Goal: Task Accomplishment & Management: Complete application form

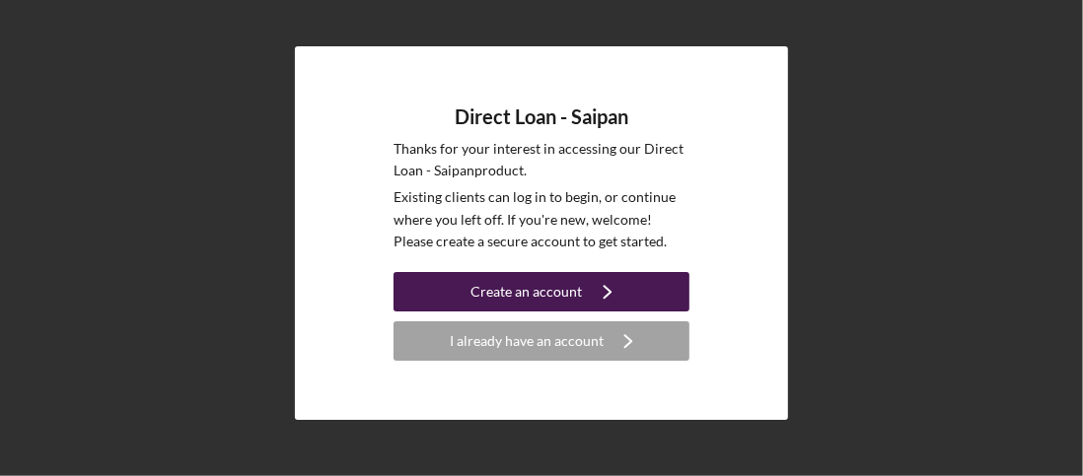
click at [564, 285] on div "Create an account" at bounding box center [526, 291] width 111 height 39
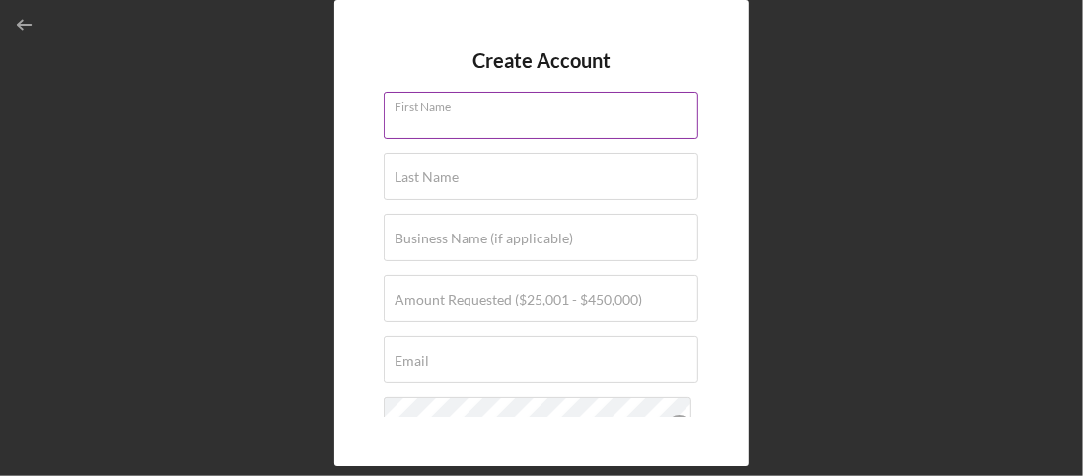
click at [566, 115] on input "First Name" at bounding box center [541, 115] width 315 height 47
type input "[US_STATE]"
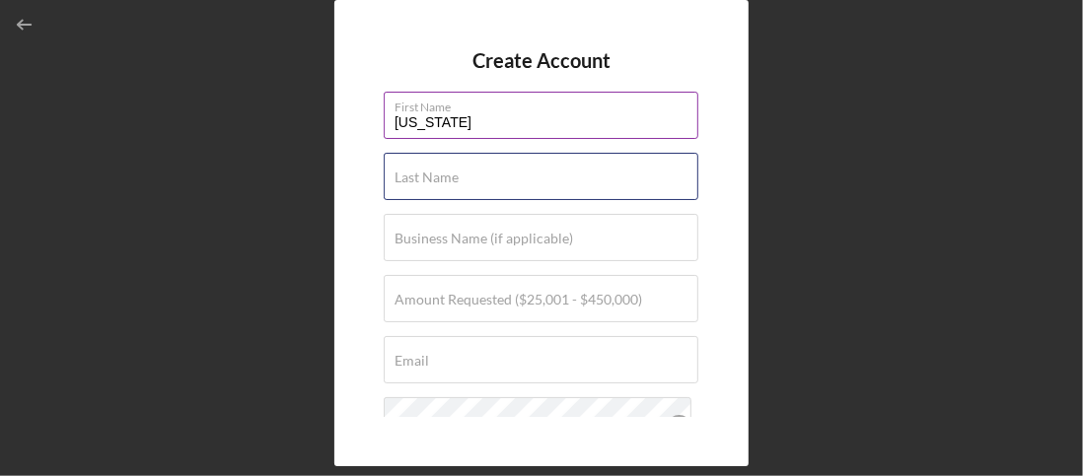
type input "[PERSON_NAME]"
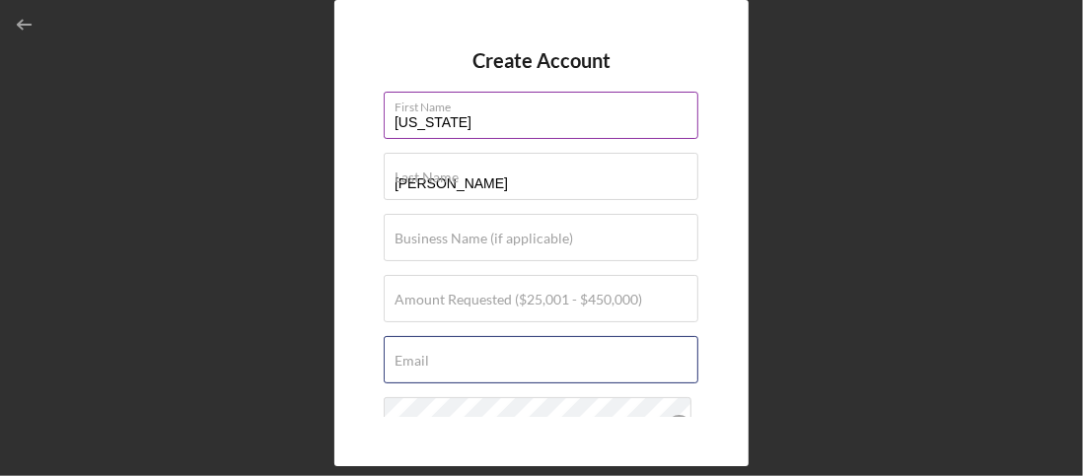
type input "[EMAIL_ADDRESS][DOMAIN_NAME]"
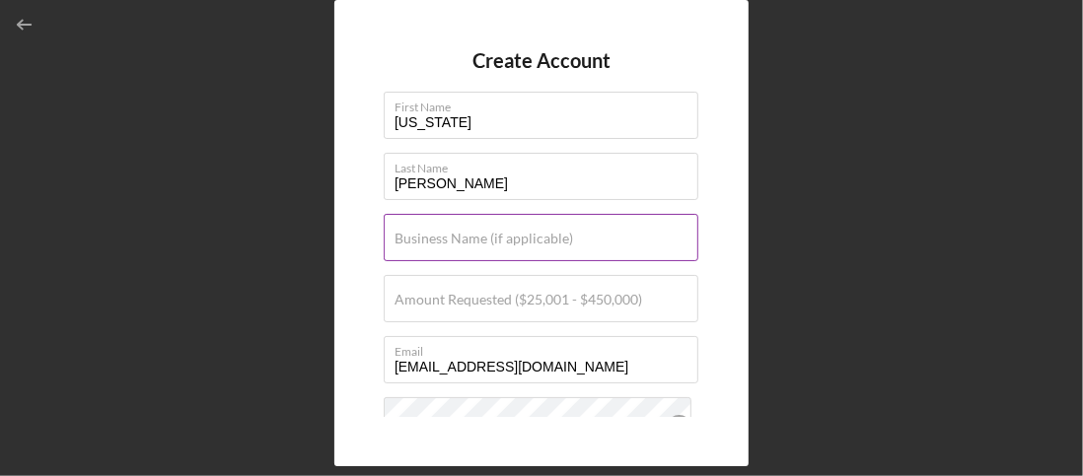
click at [599, 242] on input "Business Name (if applicable)" at bounding box center [541, 237] width 315 height 47
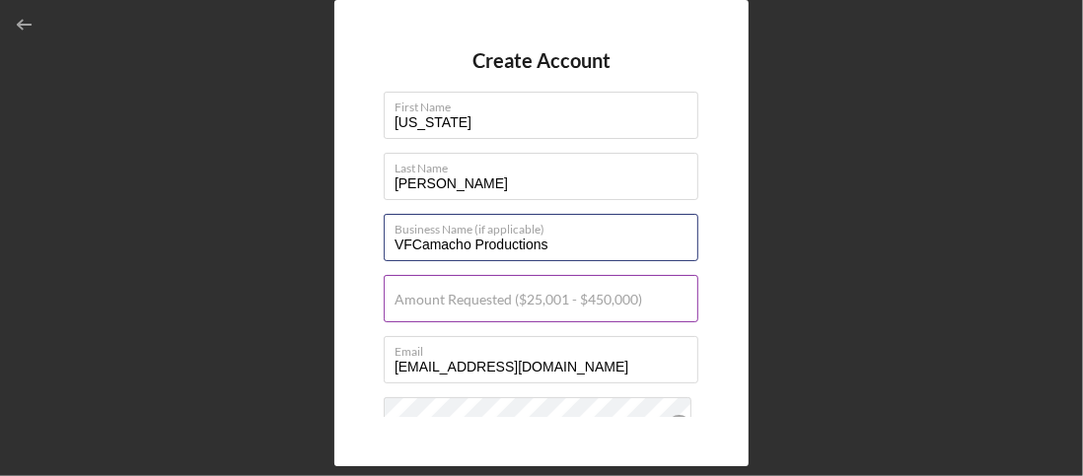
type input "VFCamacho Productions"
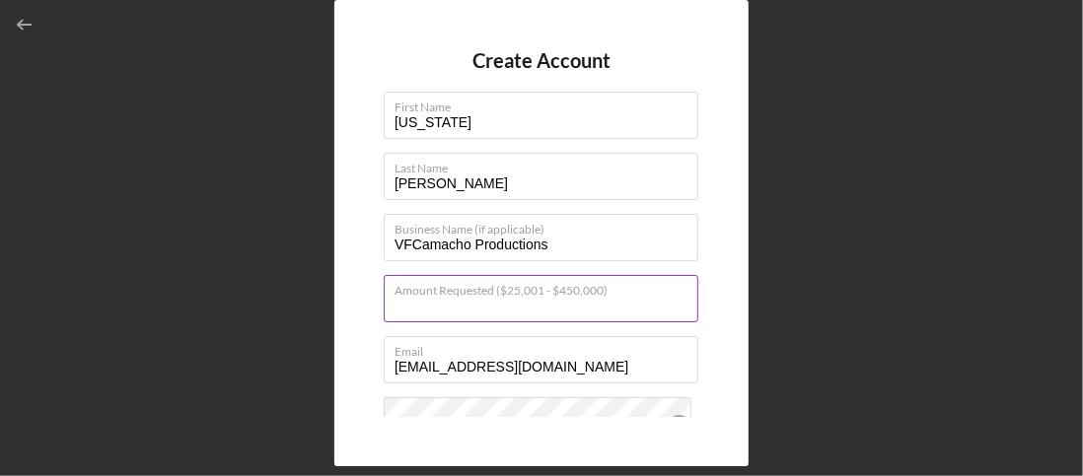
click at [657, 302] on input "Amount Requested ($25,001 - $450,000)" at bounding box center [541, 298] width 315 height 47
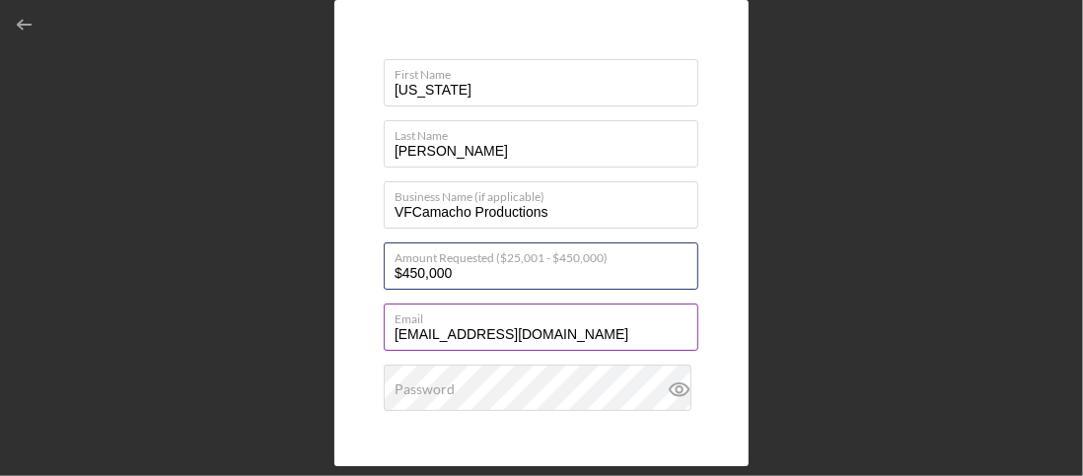
scroll to position [131, 0]
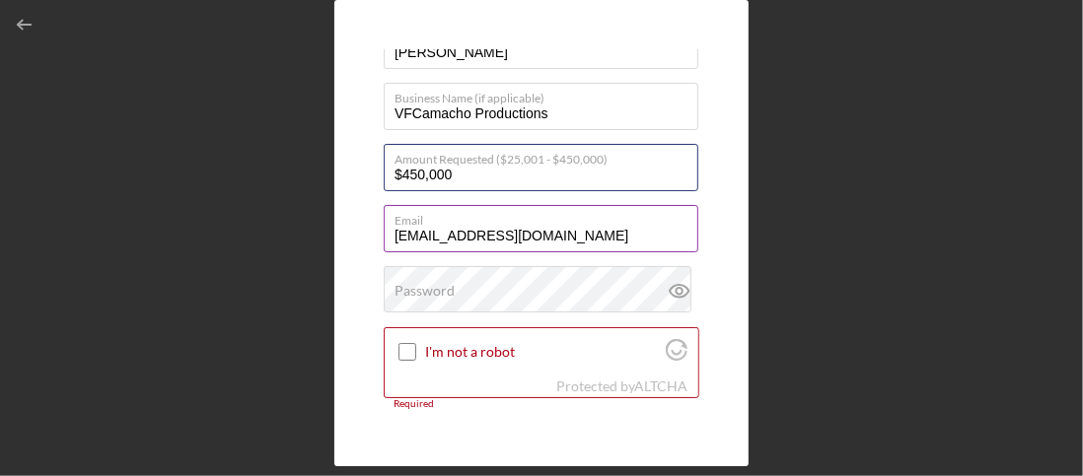
type input "$450,000"
click at [570, 232] on input "[EMAIL_ADDRESS][DOMAIN_NAME]" at bounding box center [541, 228] width 315 height 47
type input "[EMAIL_ADDRESS][DOMAIN_NAME]"
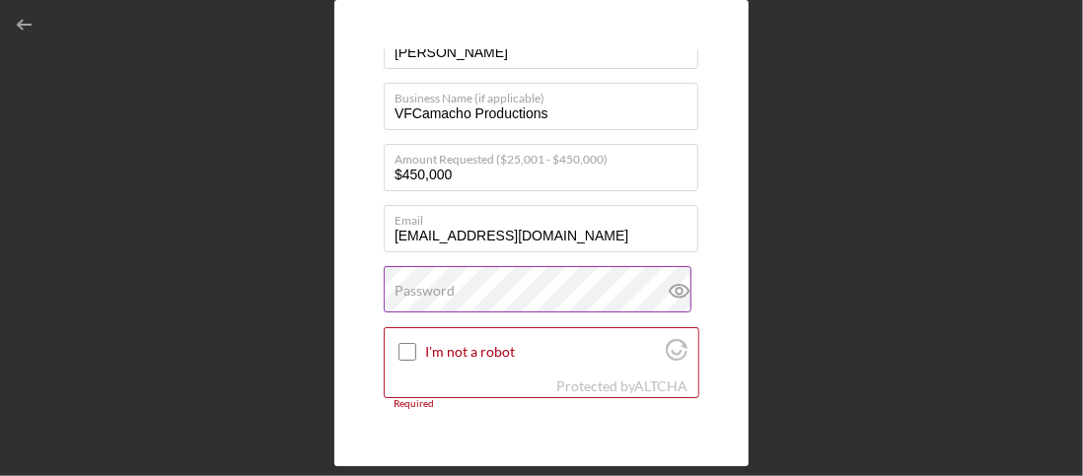
click at [617, 285] on div "Password" at bounding box center [542, 290] width 316 height 49
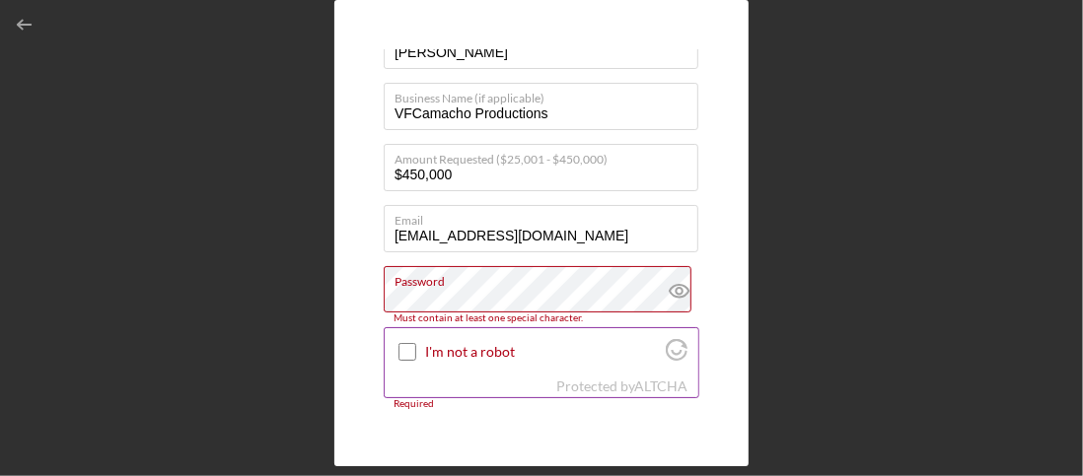
click at [403, 353] on input "I'm not a robot" at bounding box center [407, 352] width 18 height 18
checkbox input "true"
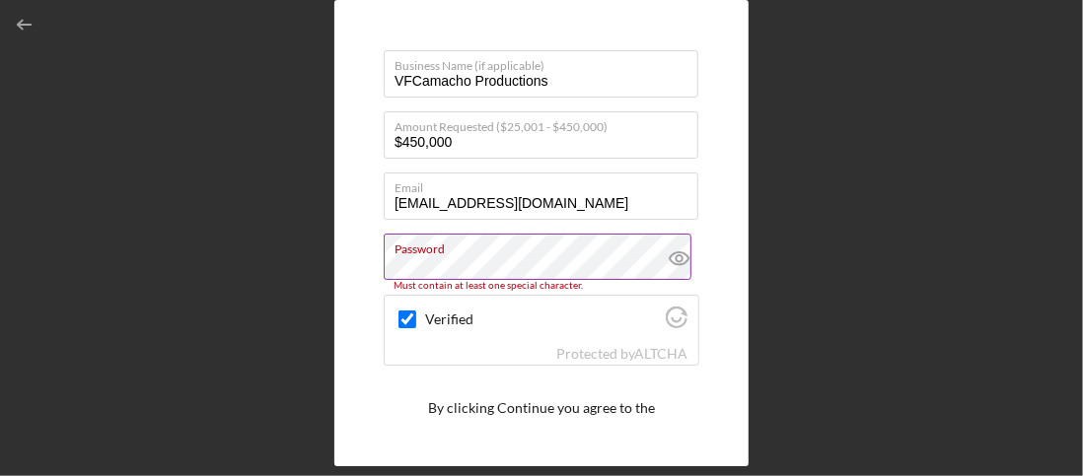
click at [470, 250] on label "Password" at bounding box center [546, 246] width 304 height 22
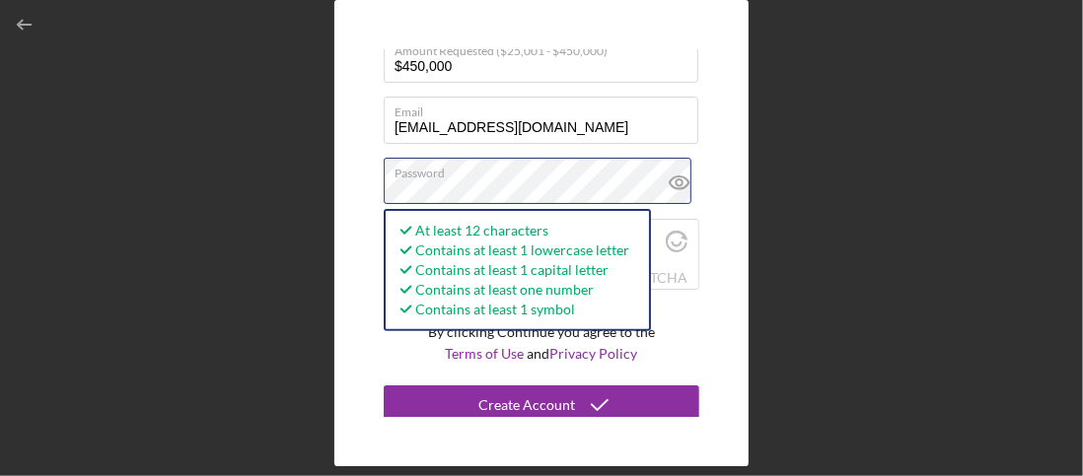
scroll to position [246, 0]
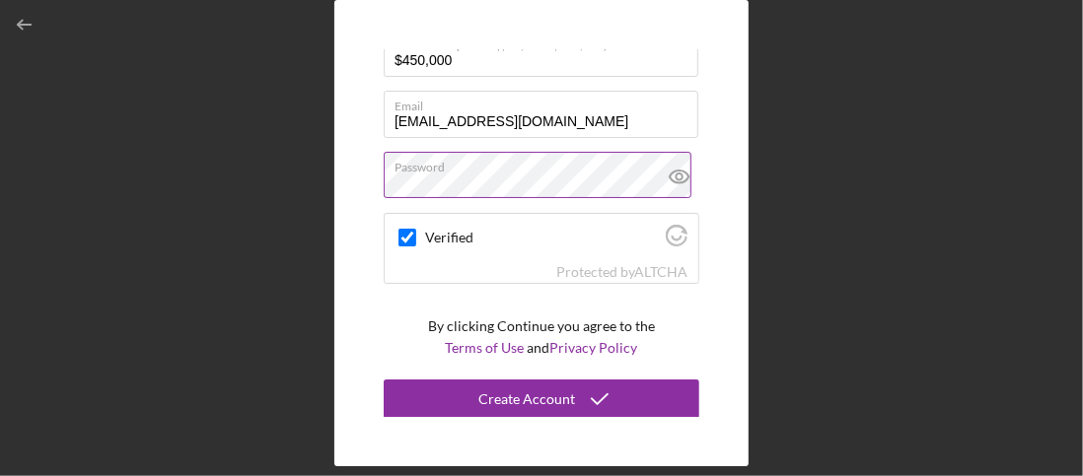
click at [678, 181] on icon at bounding box center [679, 177] width 19 height 13
click at [526, 172] on label "Password" at bounding box center [546, 164] width 304 height 22
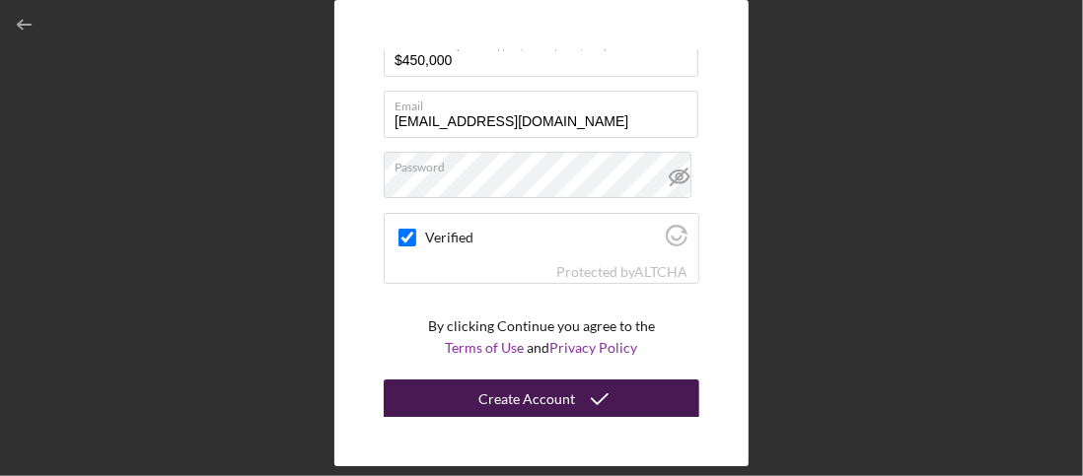
click at [538, 394] on div "Create Account" at bounding box center [526, 399] width 97 height 39
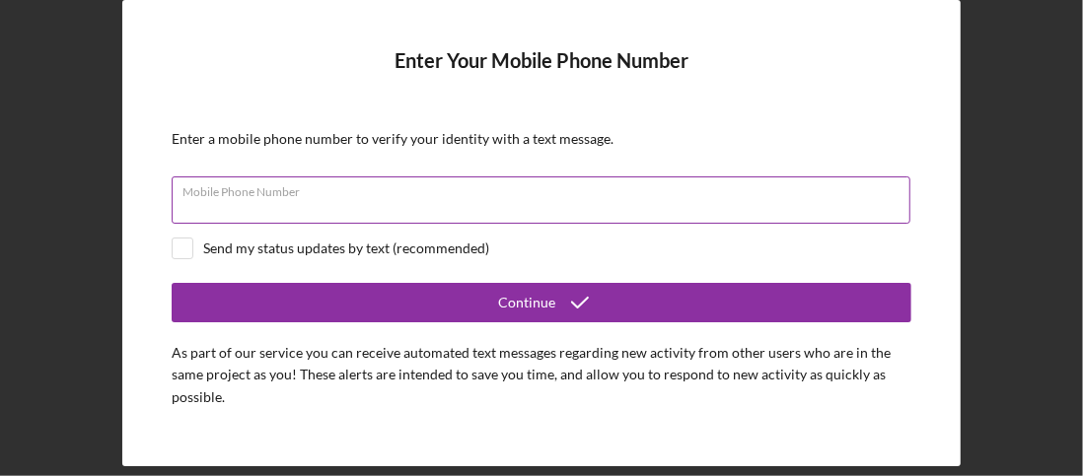
click at [690, 200] on input "Mobile Phone Number" at bounding box center [541, 199] width 739 height 47
type input "[PHONE_NUMBER]"
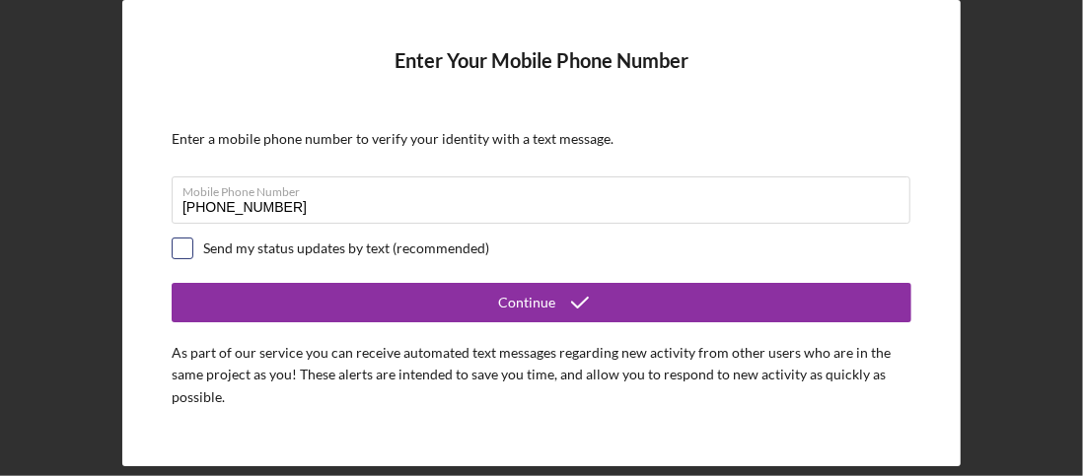
click at [184, 249] on input "checkbox" at bounding box center [183, 249] width 20 height 20
checkbox input "true"
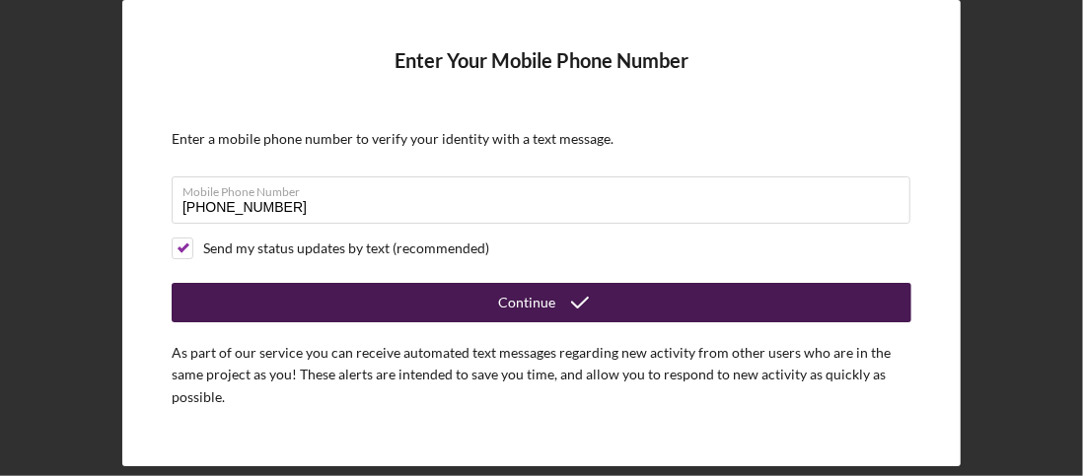
click at [551, 296] on button "Continue" at bounding box center [542, 302] width 740 height 39
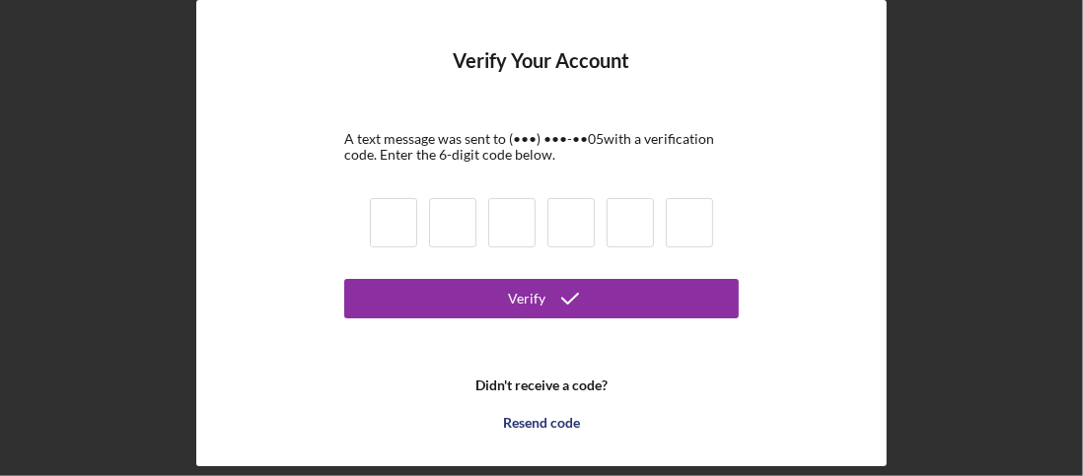
click at [397, 224] on input at bounding box center [393, 222] width 47 height 49
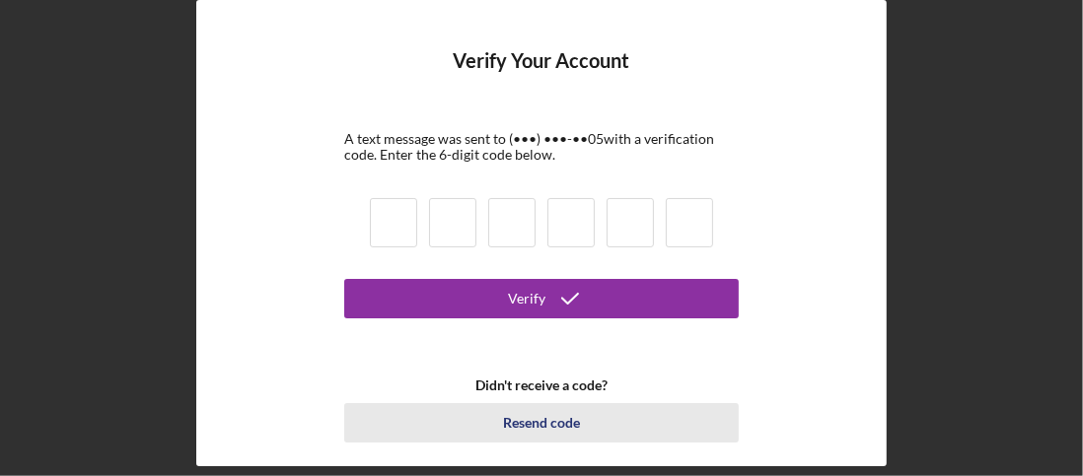
click at [542, 425] on div "Resend code" at bounding box center [541, 422] width 77 height 39
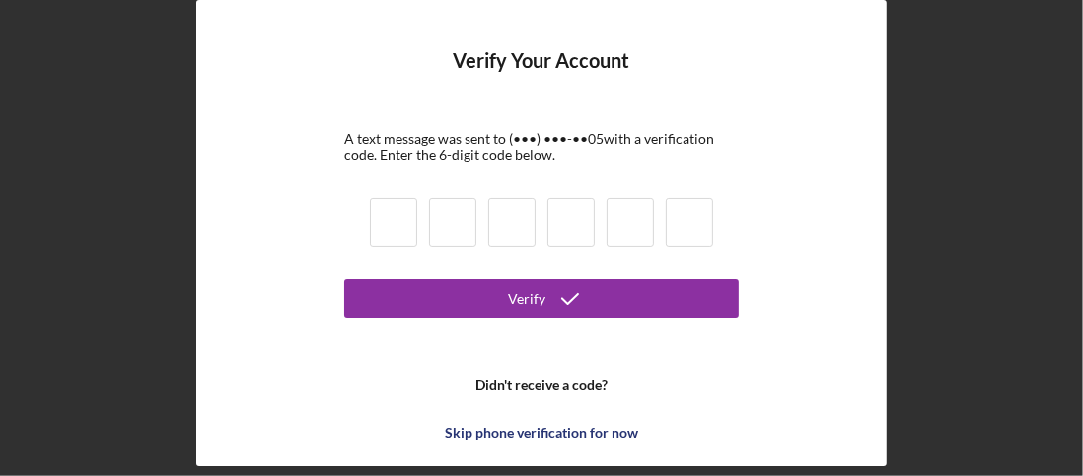
click at [392, 208] on input at bounding box center [393, 222] width 47 height 49
type input "8"
type input "2"
type input "7"
type input "9"
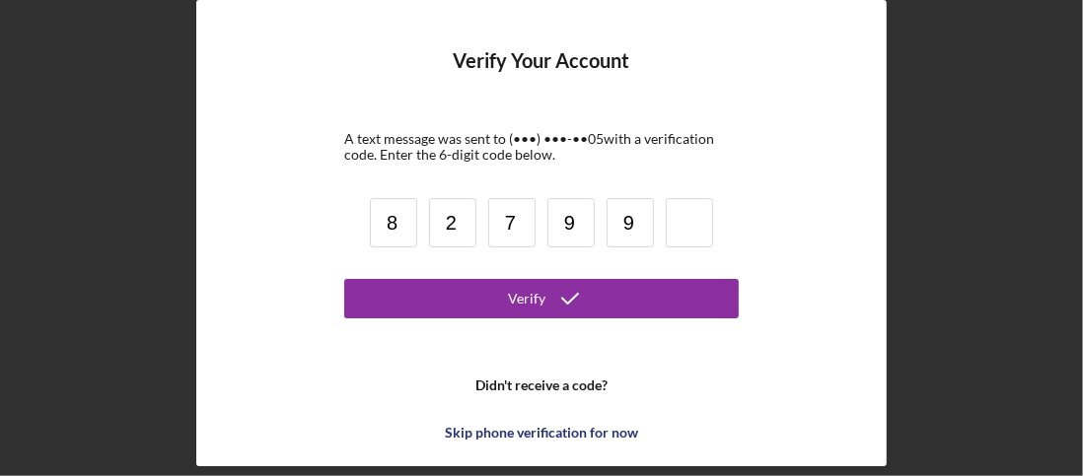
type input "9"
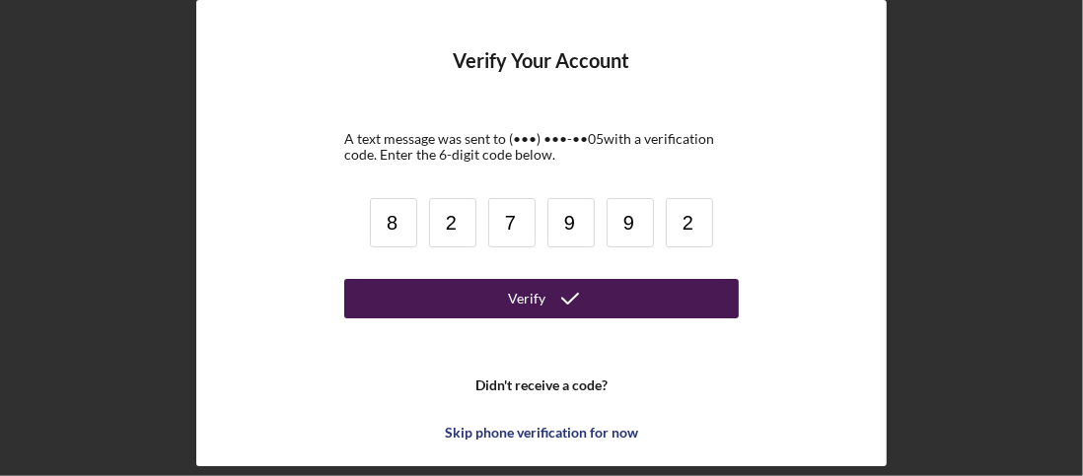
type input "2"
click at [526, 281] on div "Verify" at bounding box center [526, 298] width 37 height 39
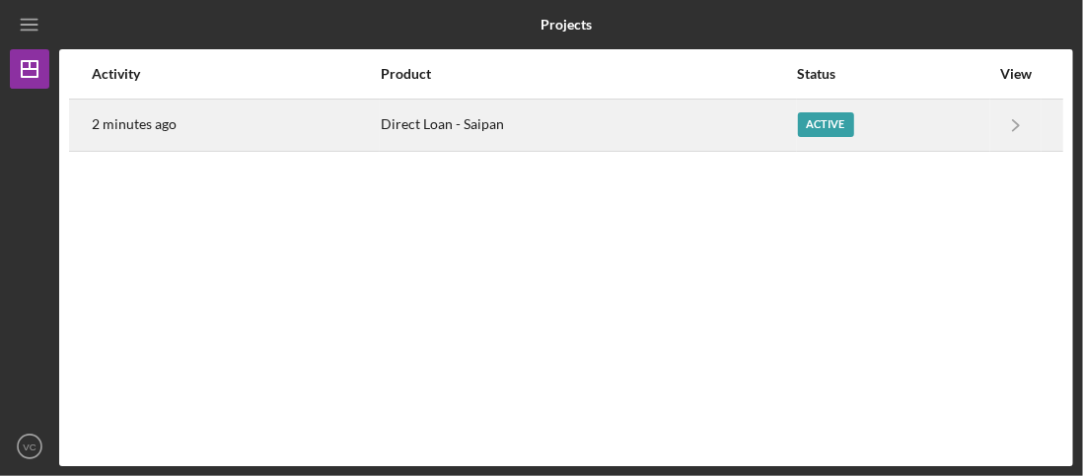
click at [815, 125] on div "Active" at bounding box center [826, 124] width 56 height 25
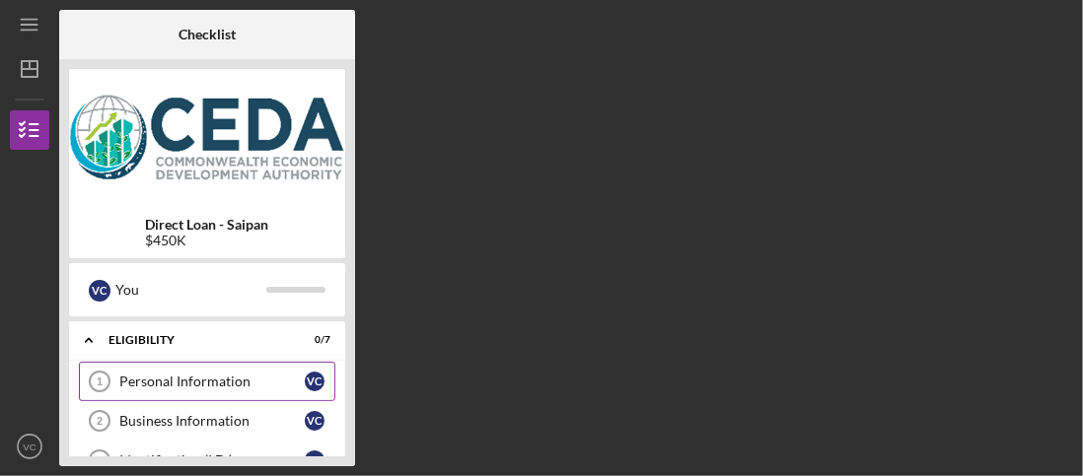
click at [175, 378] on div "Personal Information" at bounding box center [211, 382] width 185 height 16
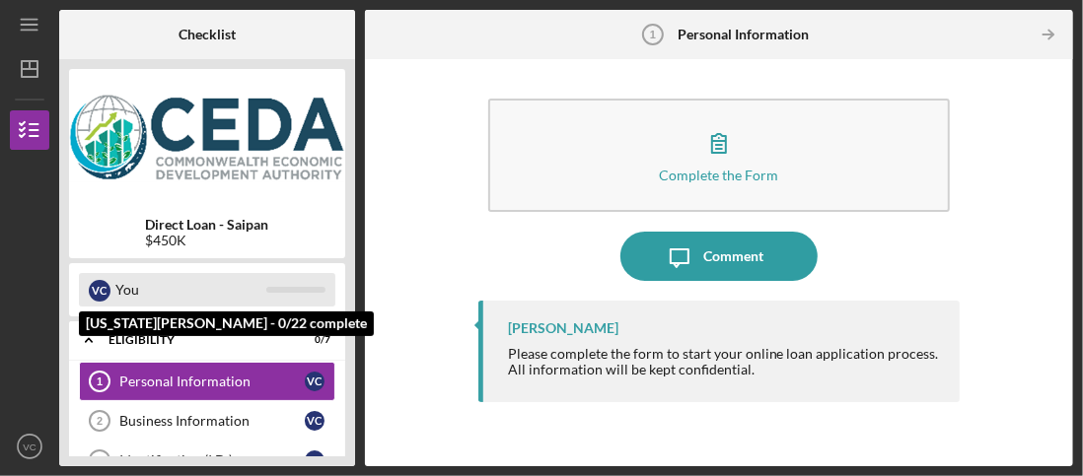
click at [139, 296] on div "You" at bounding box center [190, 290] width 151 height 34
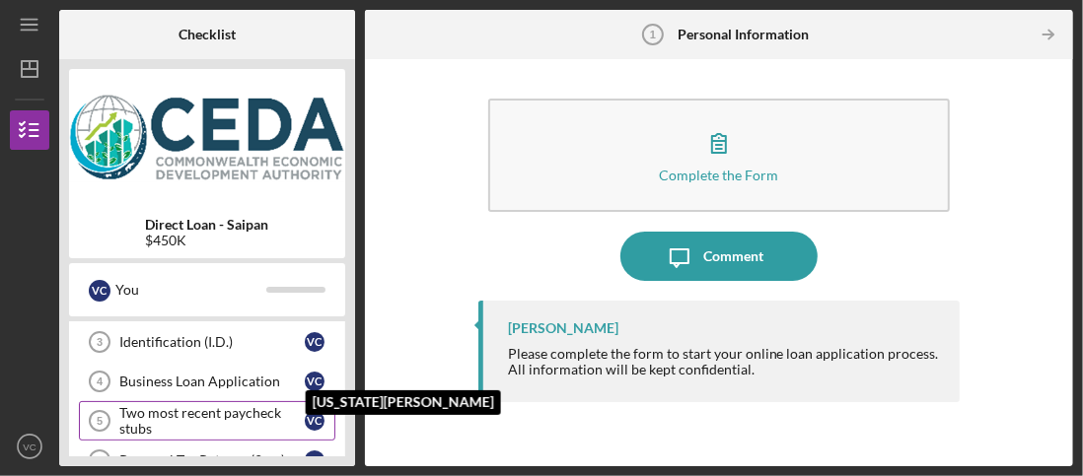
scroll to position [33, 0]
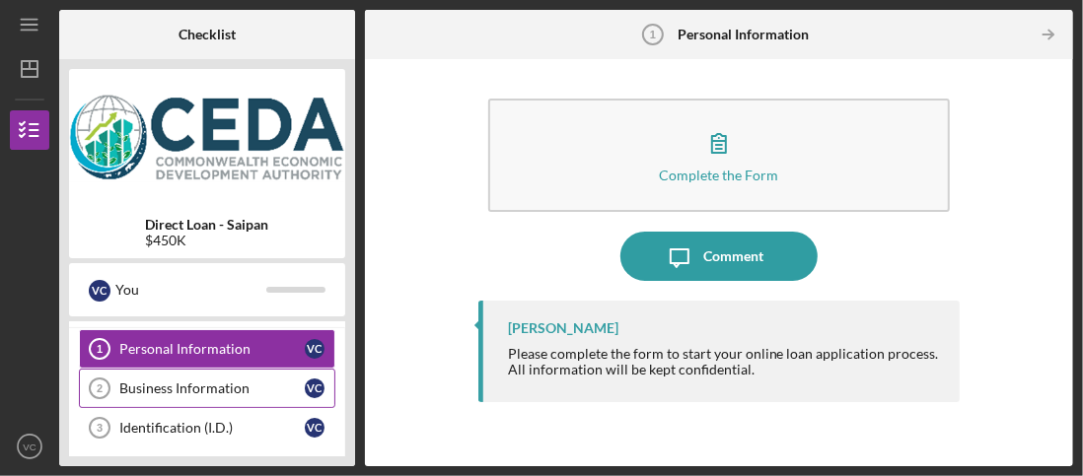
click at [246, 381] on div "Business Information" at bounding box center [211, 389] width 185 height 16
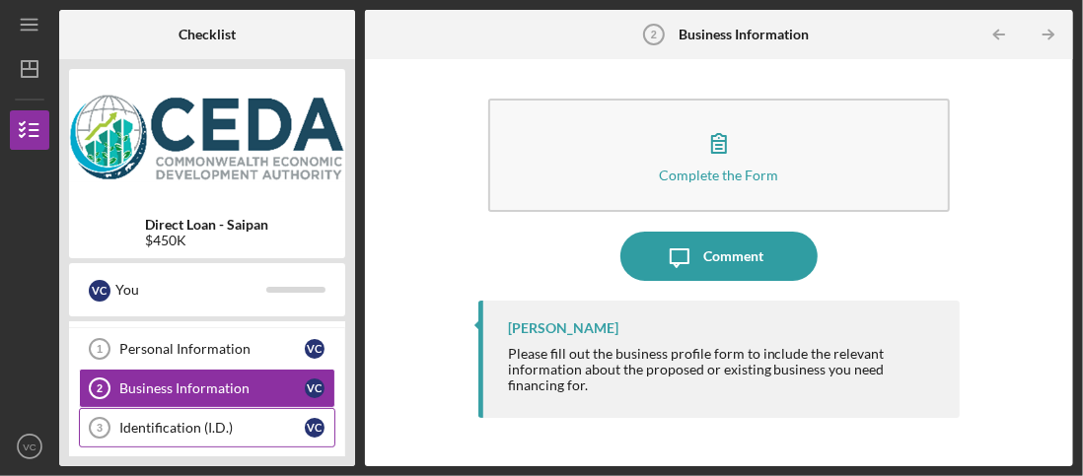
click at [239, 415] on link "Identification (I.D.) 3 Identification (I.D.) V C" at bounding box center [207, 427] width 256 height 39
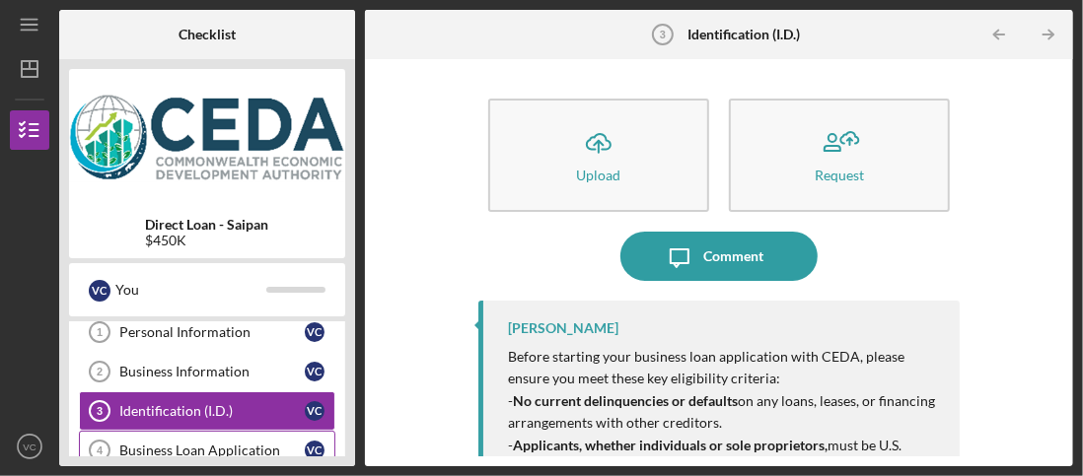
scroll to position [65, 0]
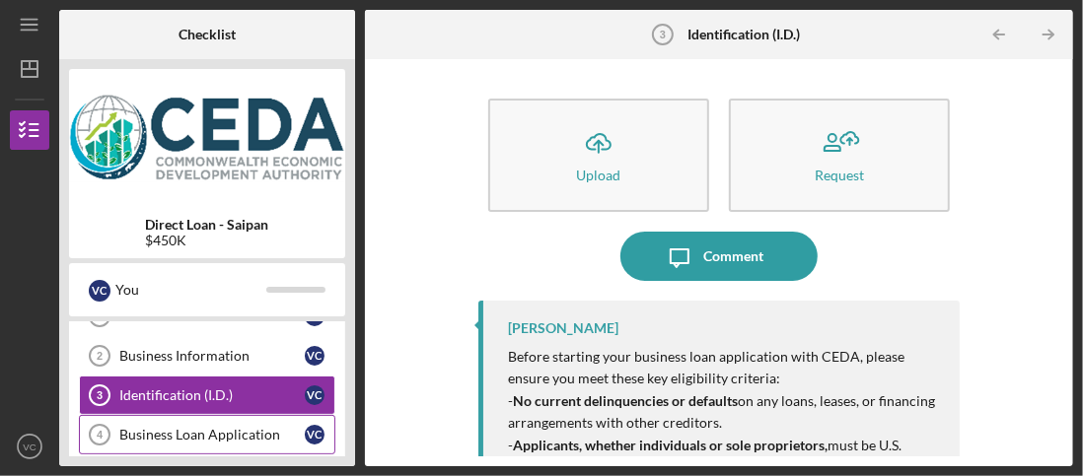
click at [255, 428] on div "Business Loan Application" at bounding box center [211, 435] width 185 height 16
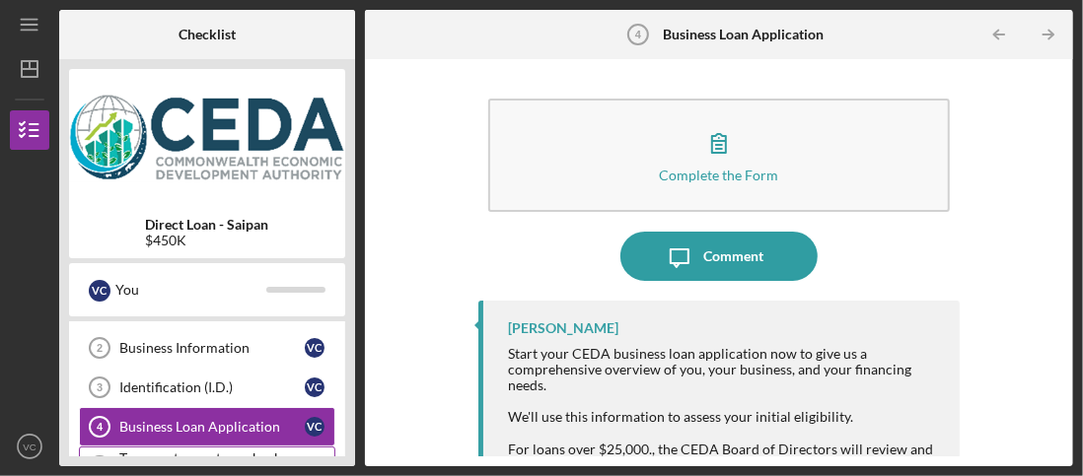
scroll to position [99, 0]
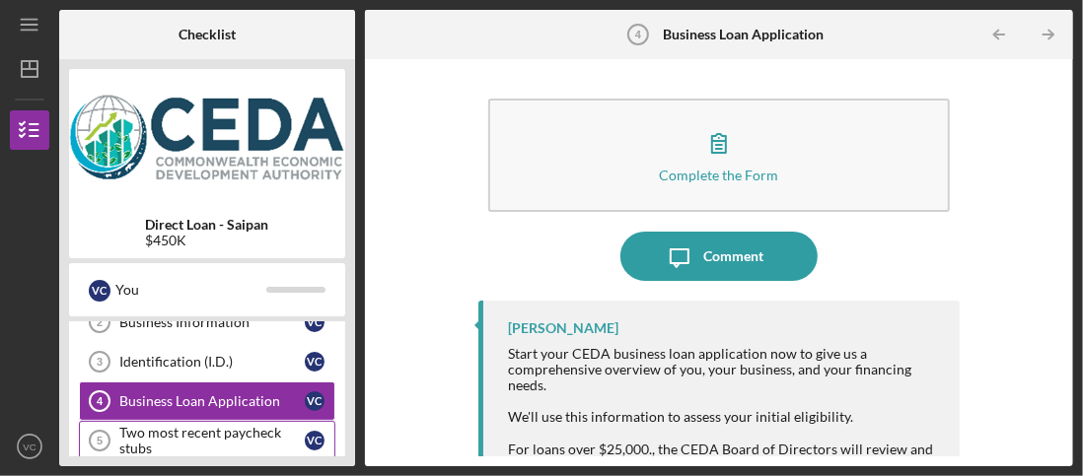
click at [267, 437] on div "Two most recent paycheck stubs" at bounding box center [211, 441] width 185 height 32
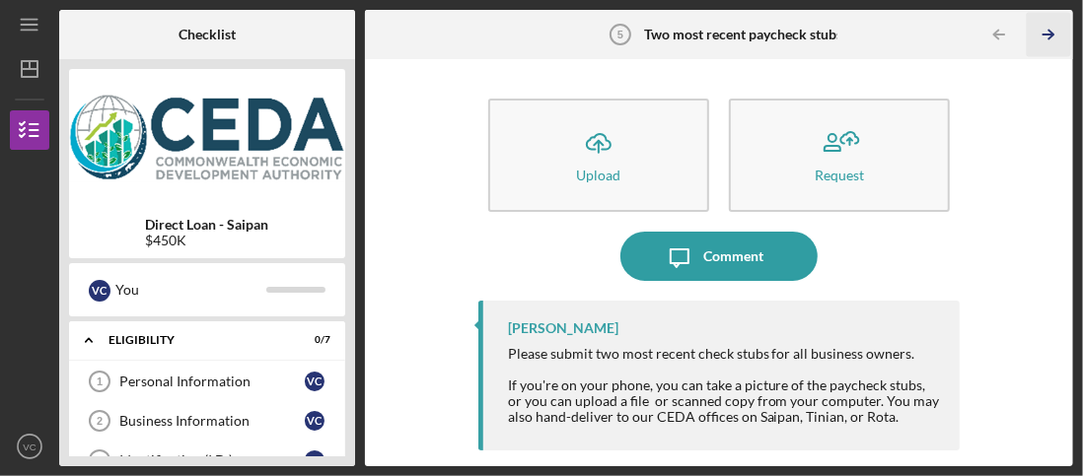
click at [1053, 40] on icon "Icon/Table Pagination Arrow" at bounding box center [1047, 35] width 44 height 44
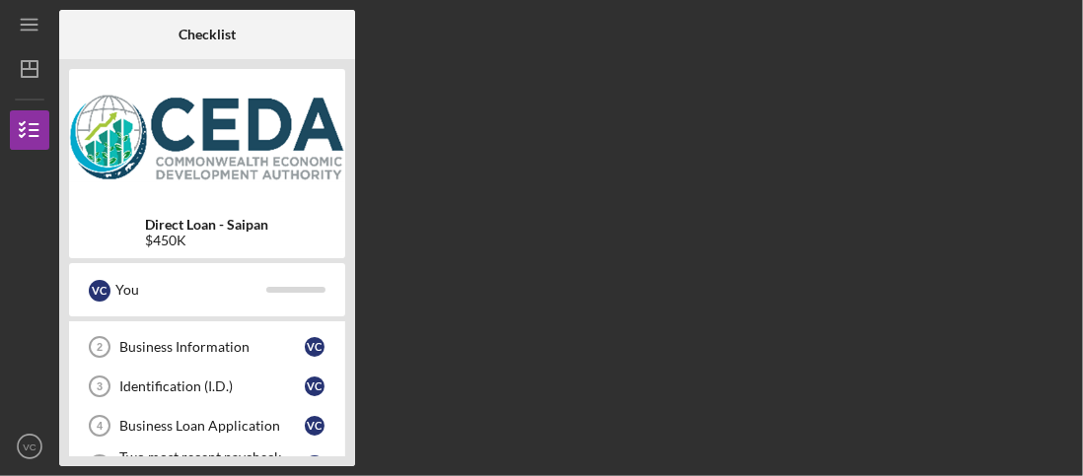
scroll to position [184, 0]
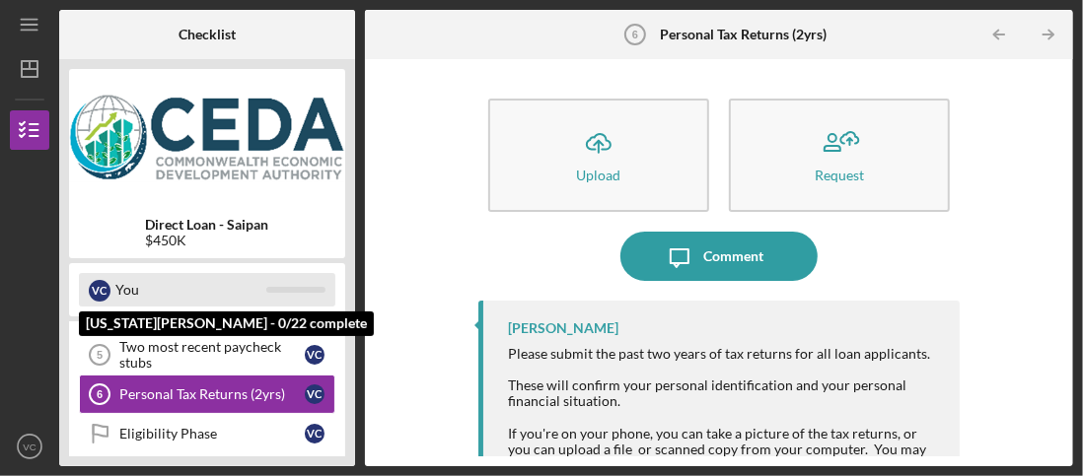
click at [113, 293] on div "V C You" at bounding box center [207, 290] width 256 height 34
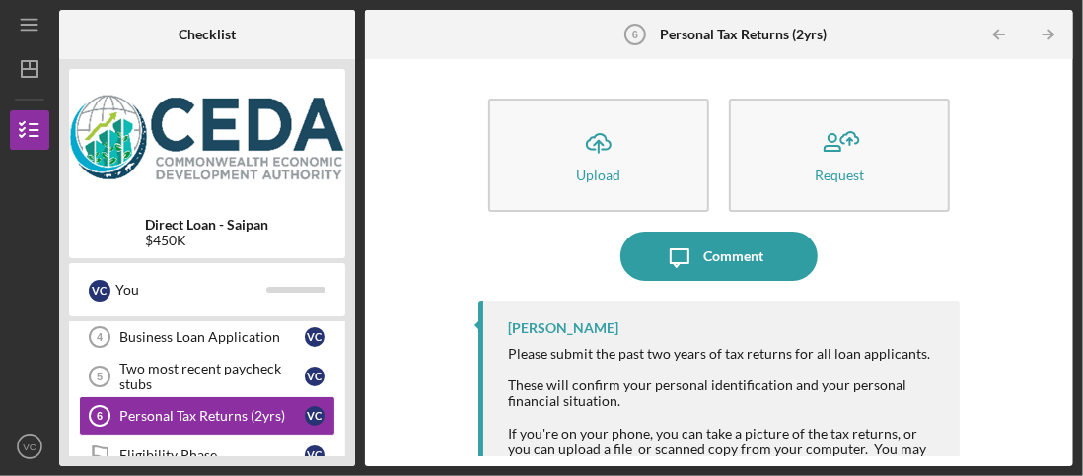
scroll to position [164, 0]
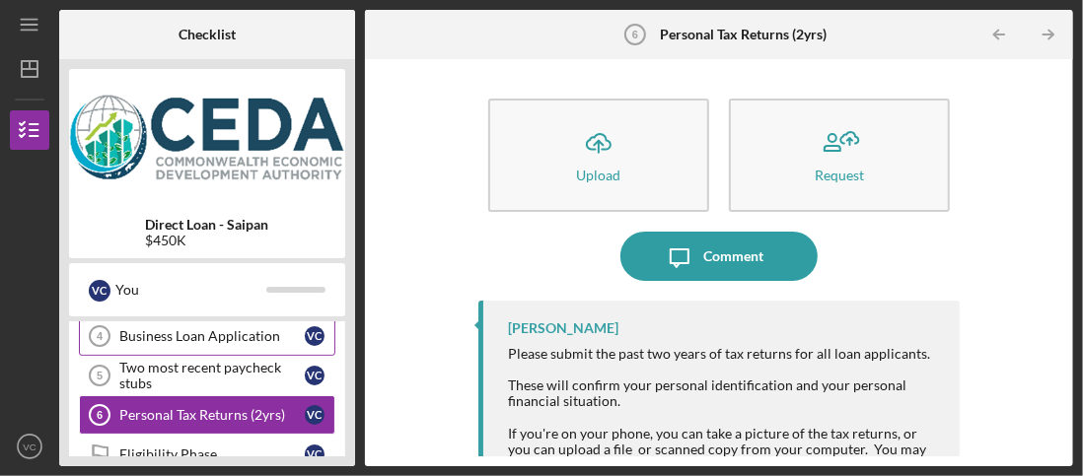
click at [209, 333] on div "Business Loan Application" at bounding box center [211, 336] width 185 height 16
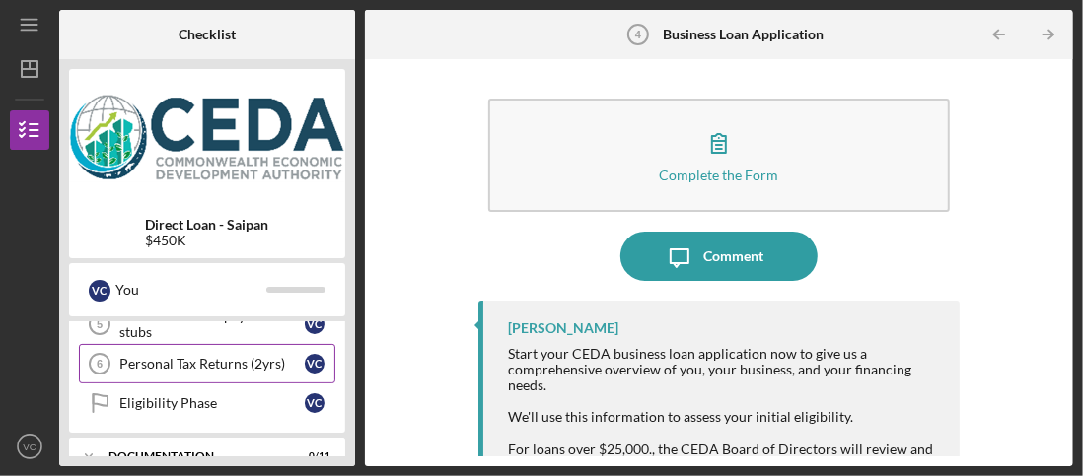
scroll to position [296, 0]
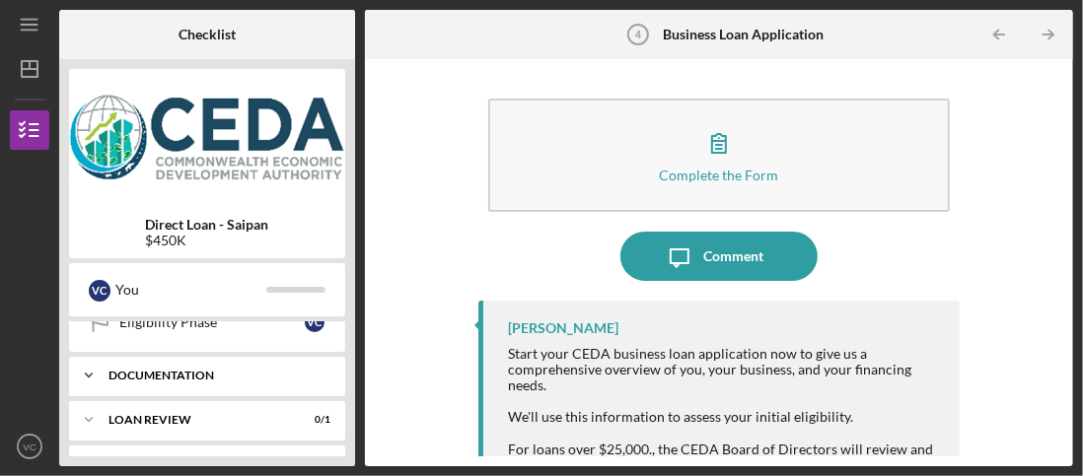
click at [177, 362] on div "Icon/Expander Documentation 0 / 11" at bounding box center [207, 375] width 276 height 39
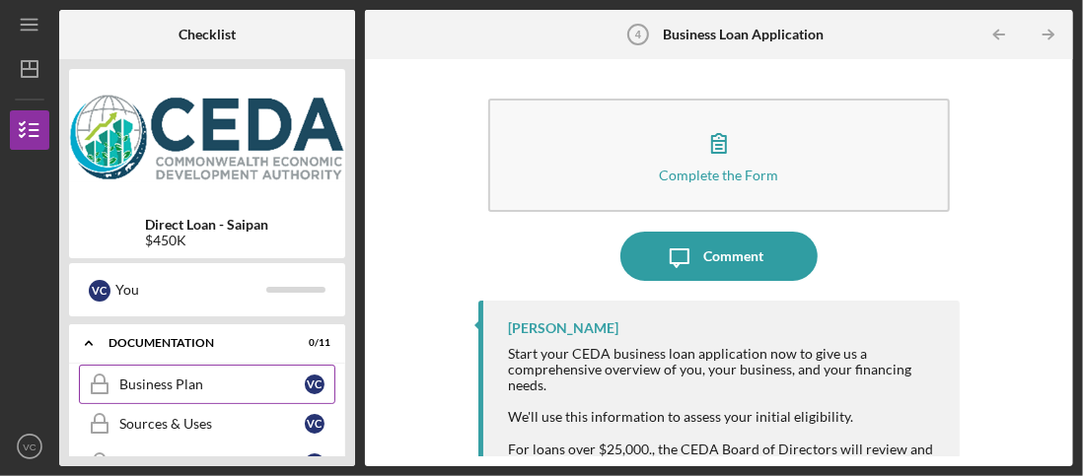
click at [181, 377] on div "Business Plan" at bounding box center [211, 385] width 185 height 16
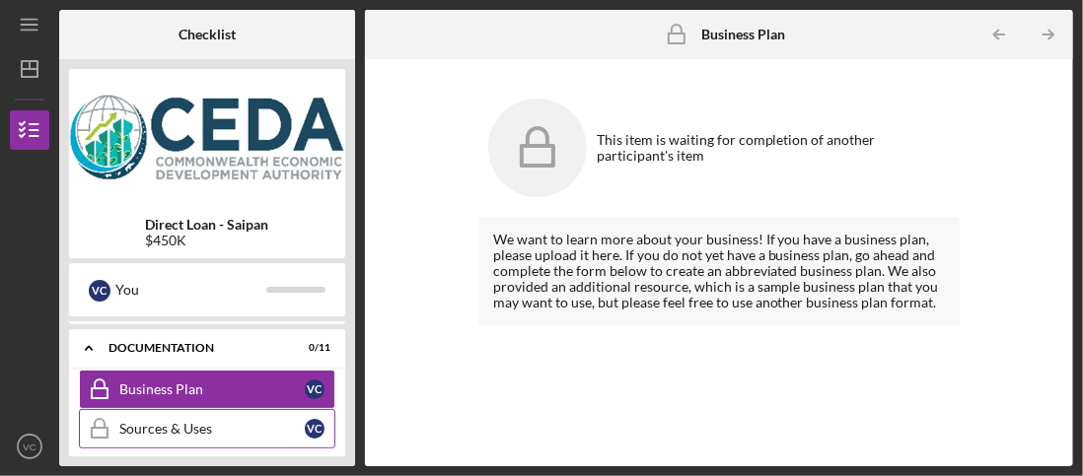
scroll to position [328, 0]
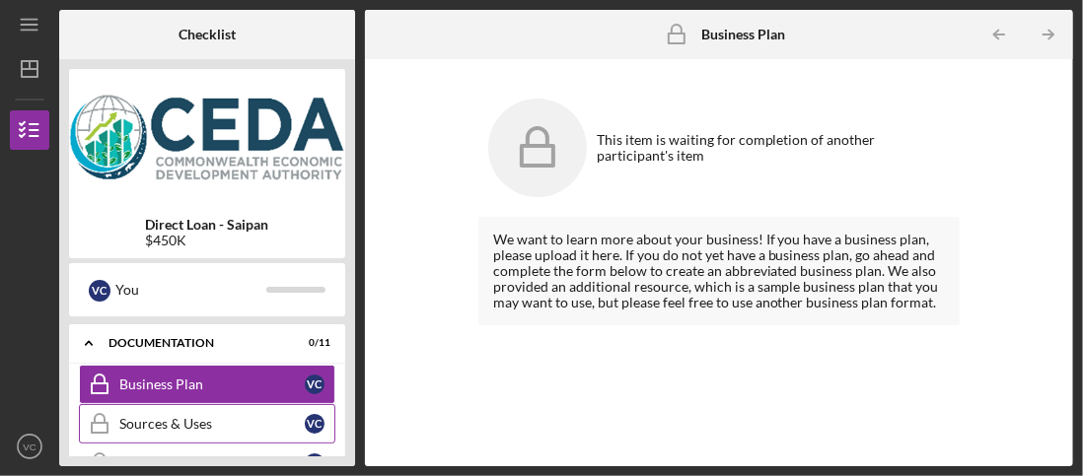
click at [163, 416] on div "Sources & Uses" at bounding box center [211, 424] width 185 height 16
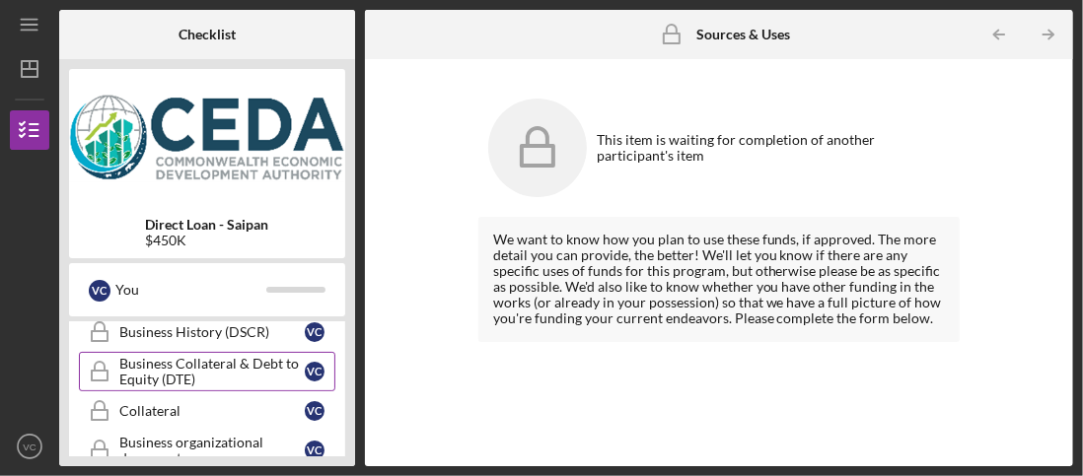
scroll to position [427, 0]
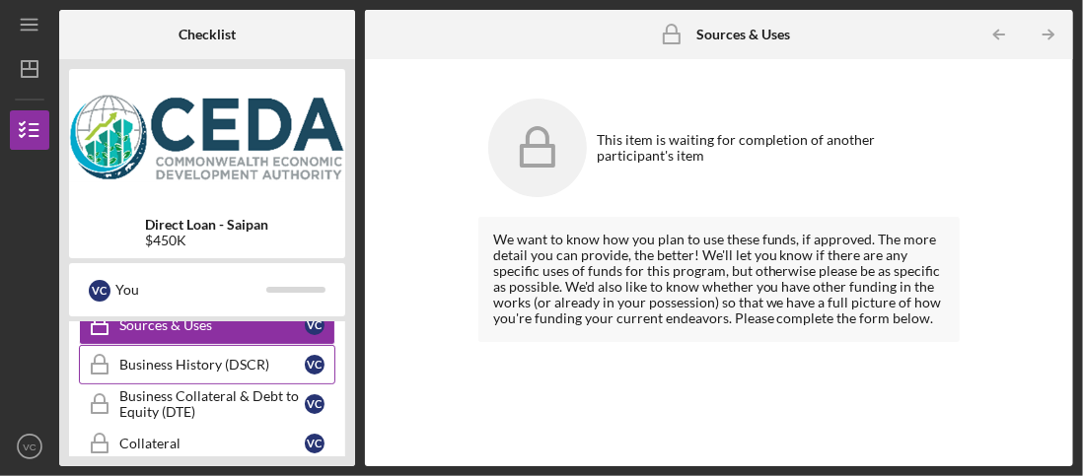
click at [152, 348] on link "Business History (DSCR) Business History (DSCR) V C" at bounding box center [207, 364] width 256 height 39
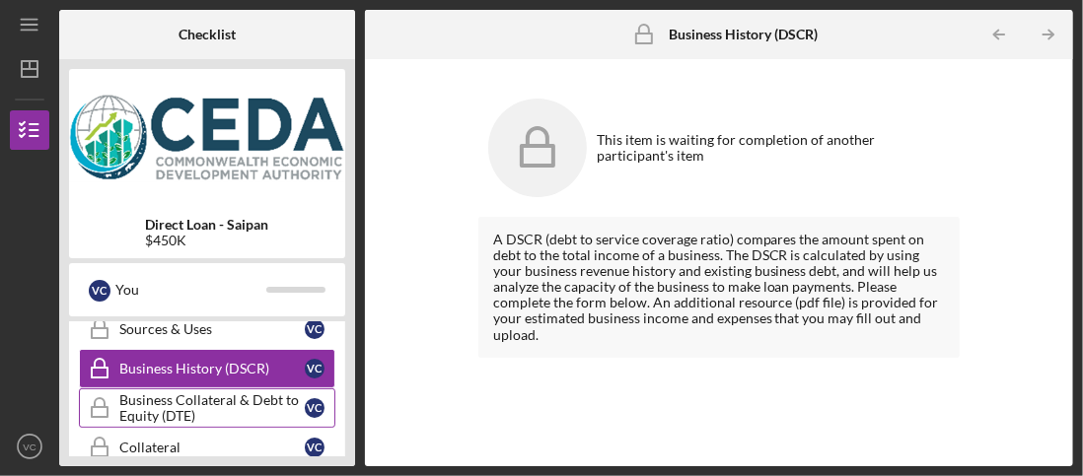
scroll to position [427, 0]
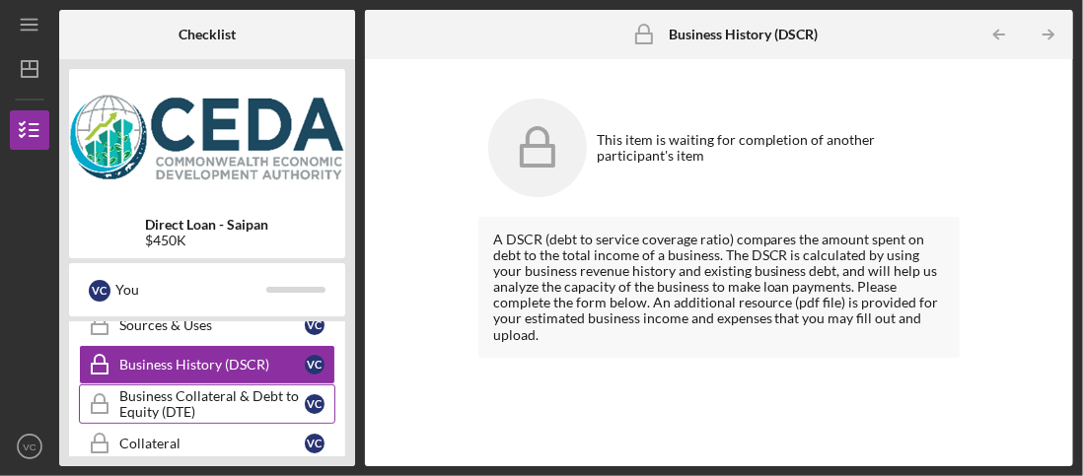
click at [185, 388] on div "Business Collateral & Debt to Equity (DTE)" at bounding box center [211, 404] width 185 height 32
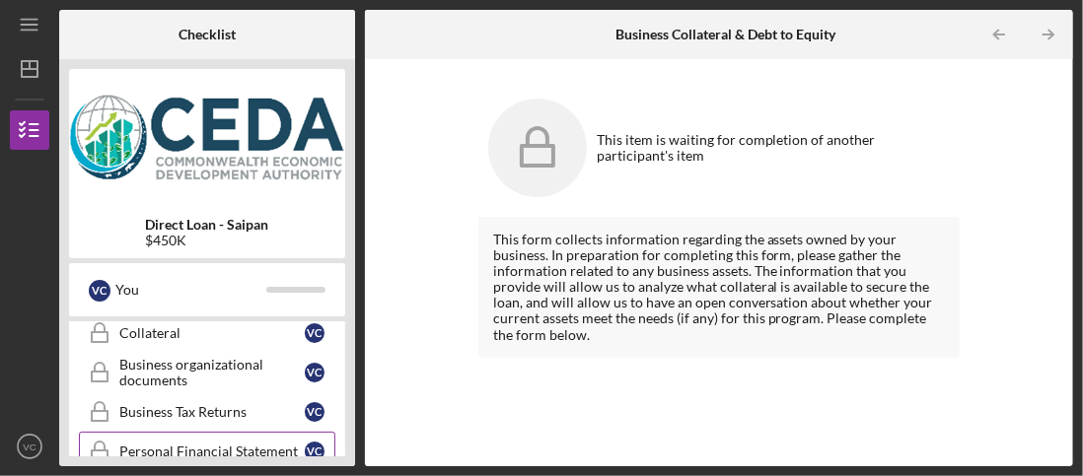
scroll to position [526, 0]
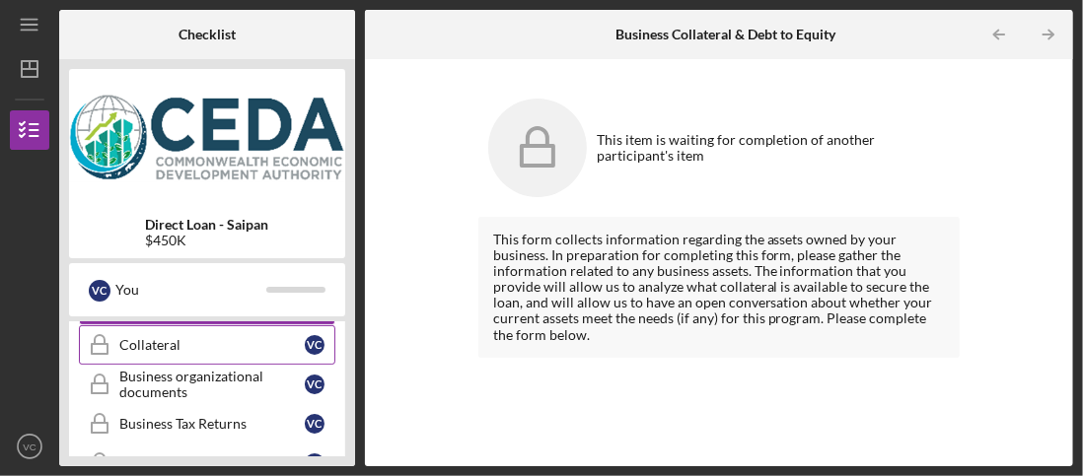
click at [168, 337] on div "Collateral" at bounding box center [211, 345] width 185 height 16
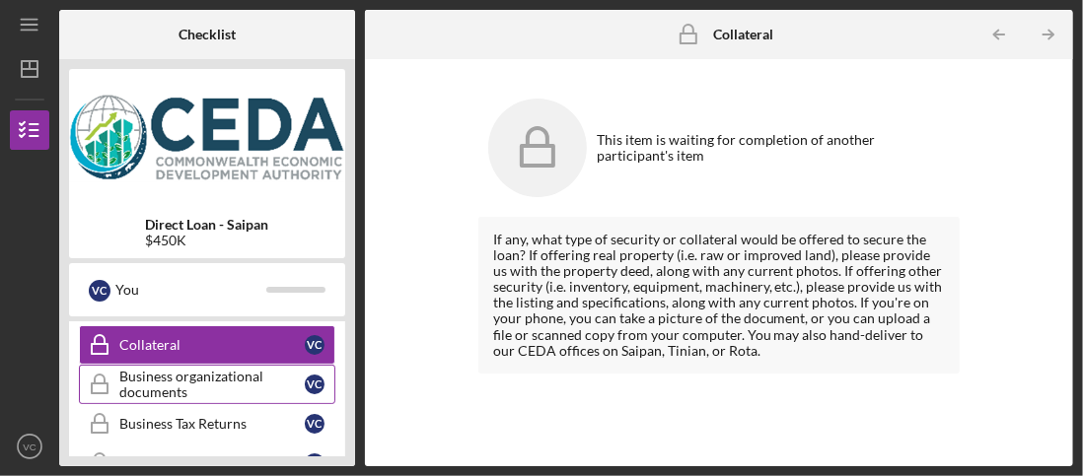
click at [206, 370] on div "Business organizational documents" at bounding box center [211, 385] width 185 height 32
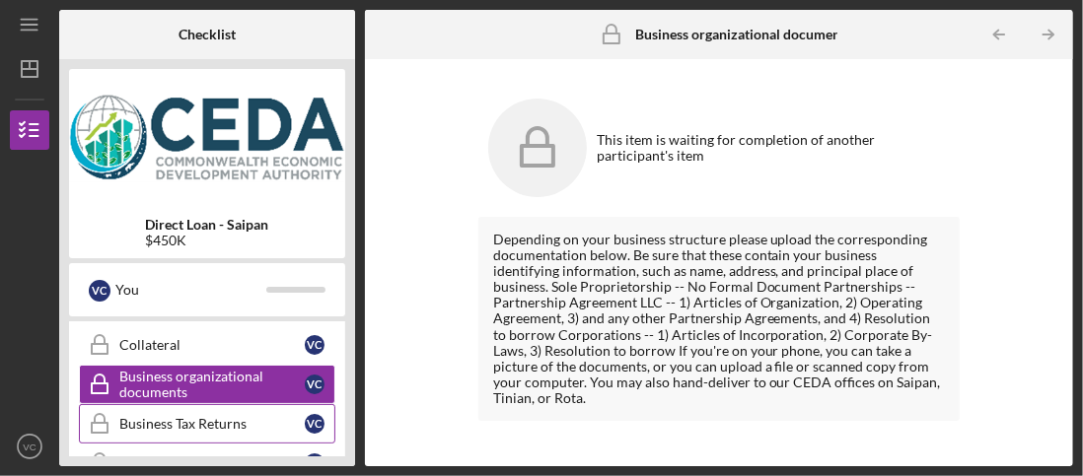
click at [192, 416] on div "Business Tax Returns" at bounding box center [211, 424] width 185 height 16
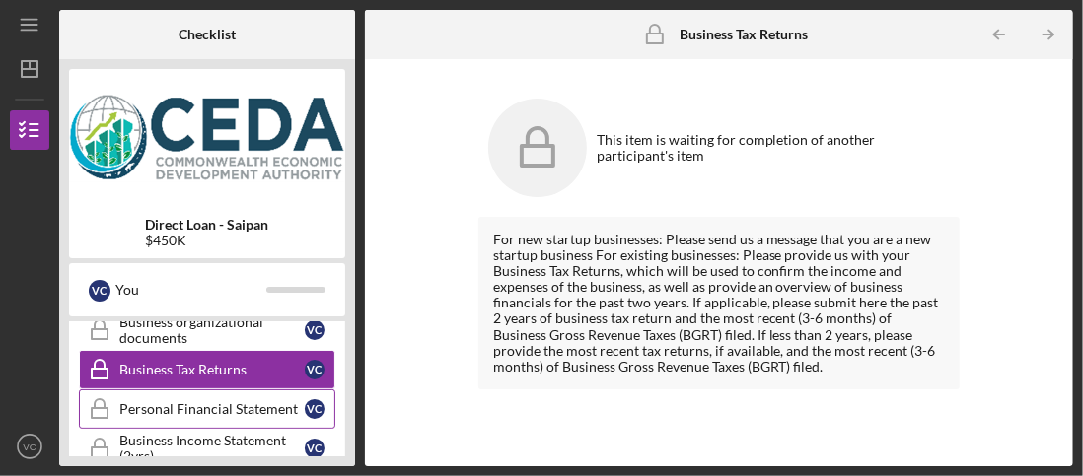
scroll to position [592, 0]
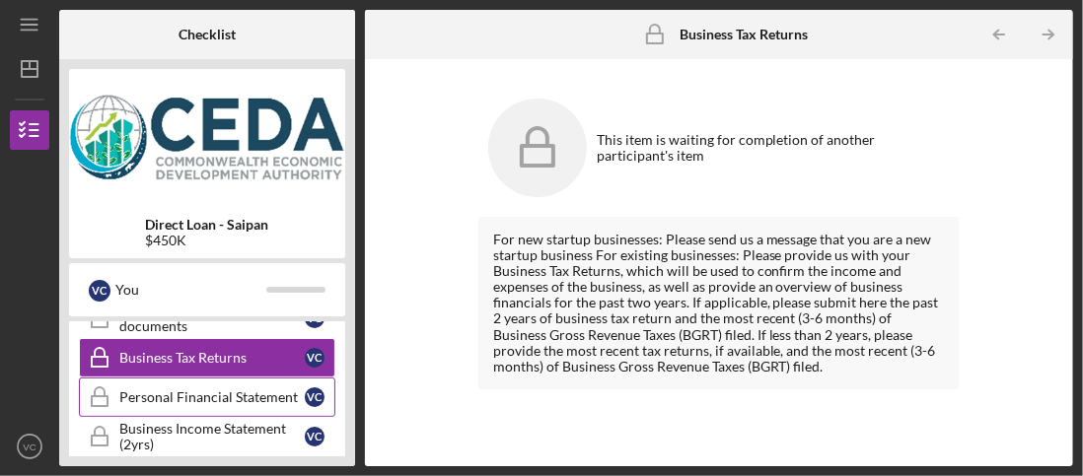
click at [177, 389] on div "Personal Financial Statement" at bounding box center [211, 397] width 185 height 16
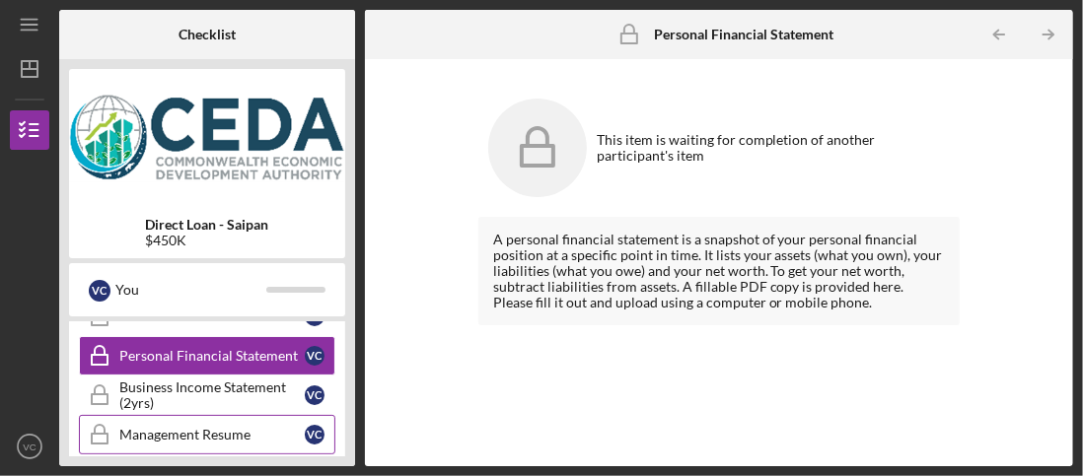
scroll to position [624, 0]
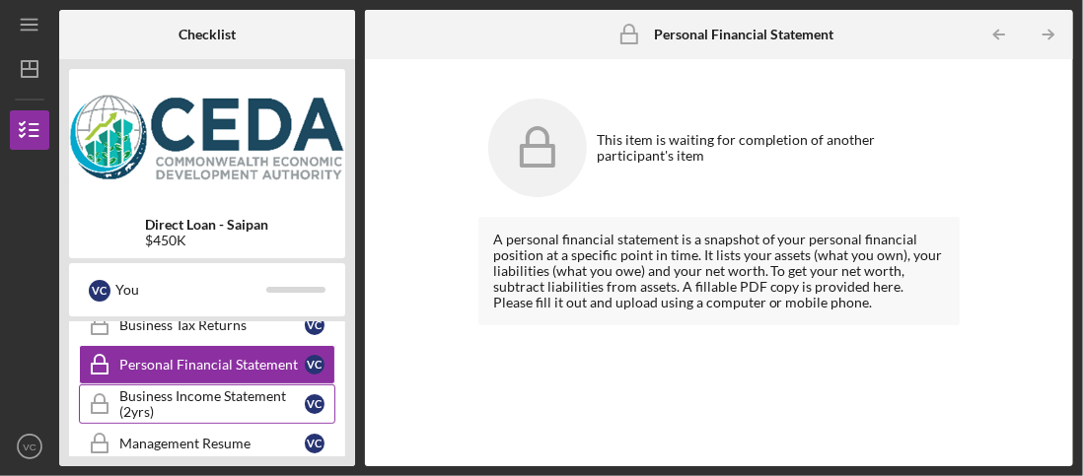
click at [193, 388] on div "Business Income Statement (2yrs)" at bounding box center [211, 404] width 185 height 32
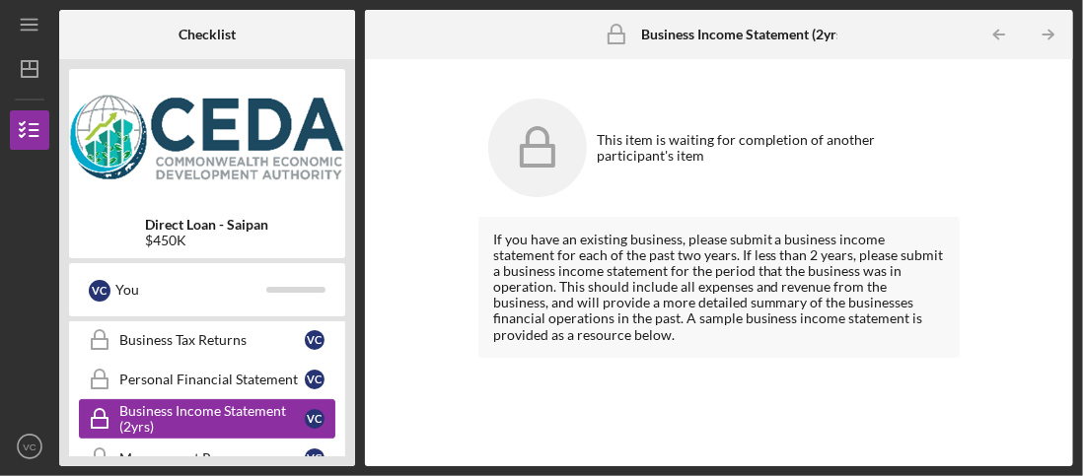
scroll to position [624, 0]
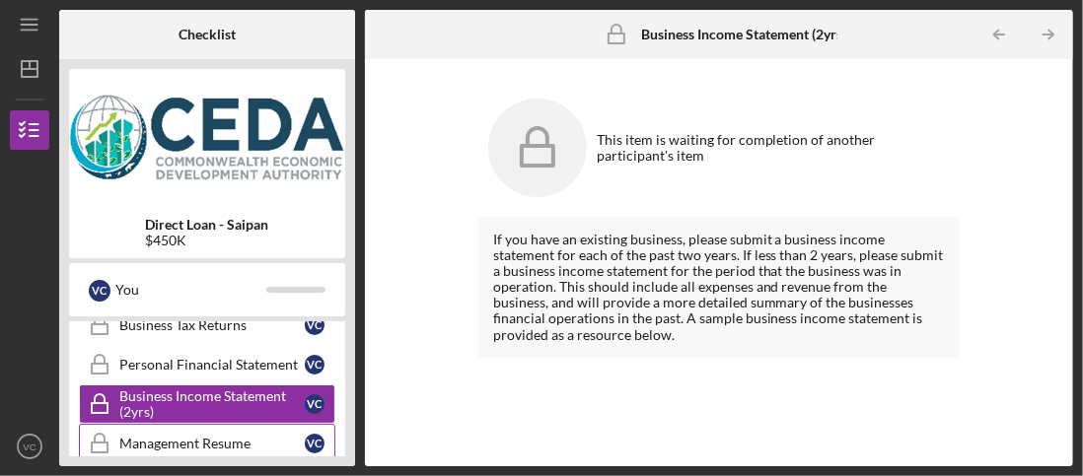
click at [217, 436] on div "Management Resume" at bounding box center [211, 444] width 185 height 16
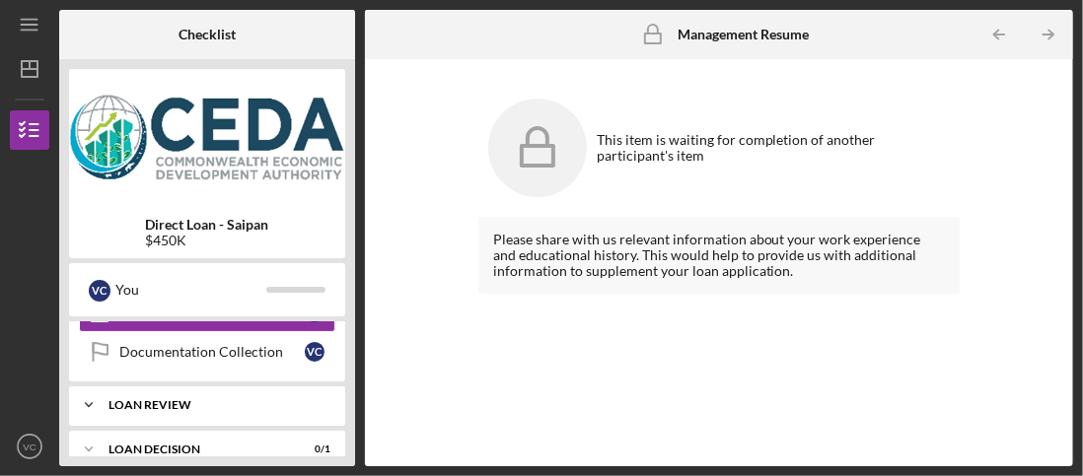
scroll to position [755, 0]
click at [245, 344] on div "Documentation Collection" at bounding box center [211, 352] width 185 height 16
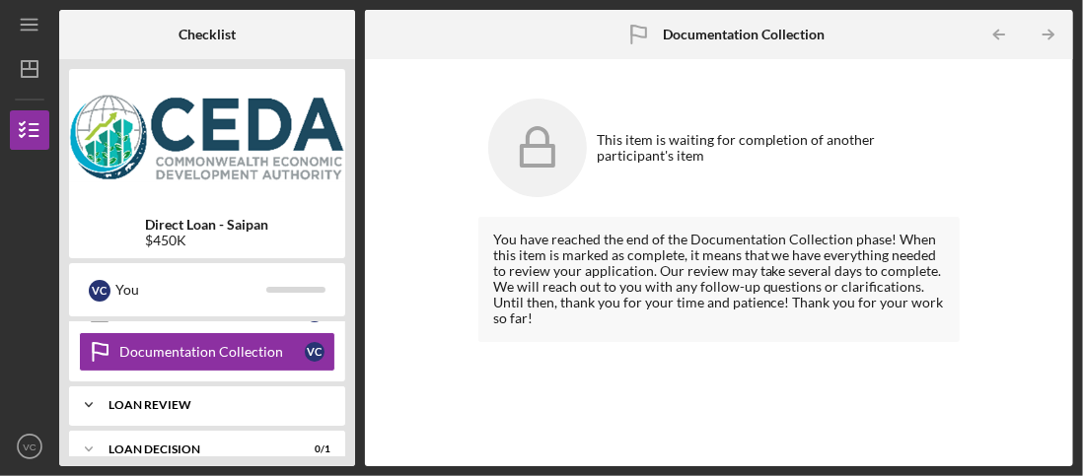
click at [265, 395] on div "Icon/Expander Loan review 0 / 1" at bounding box center [207, 405] width 276 height 39
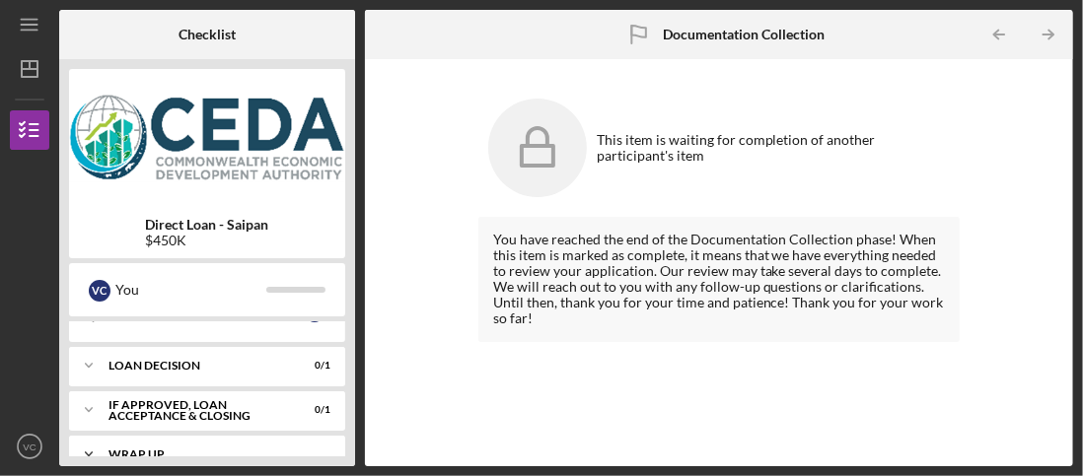
scroll to position [900, 0]
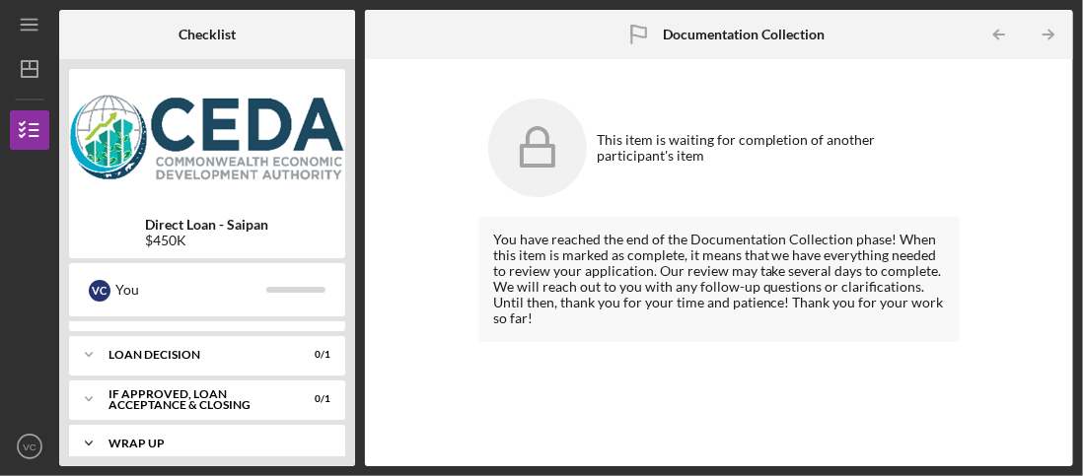
click at [274, 424] on div "Icon/Expander Wrap up 0 / 1" at bounding box center [207, 443] width 276 height 39
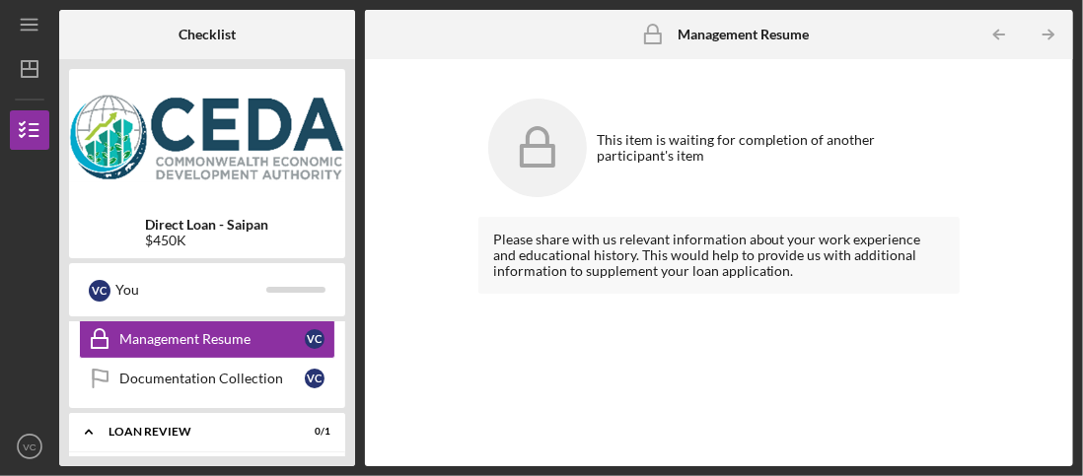
scroll to position [664, 0]
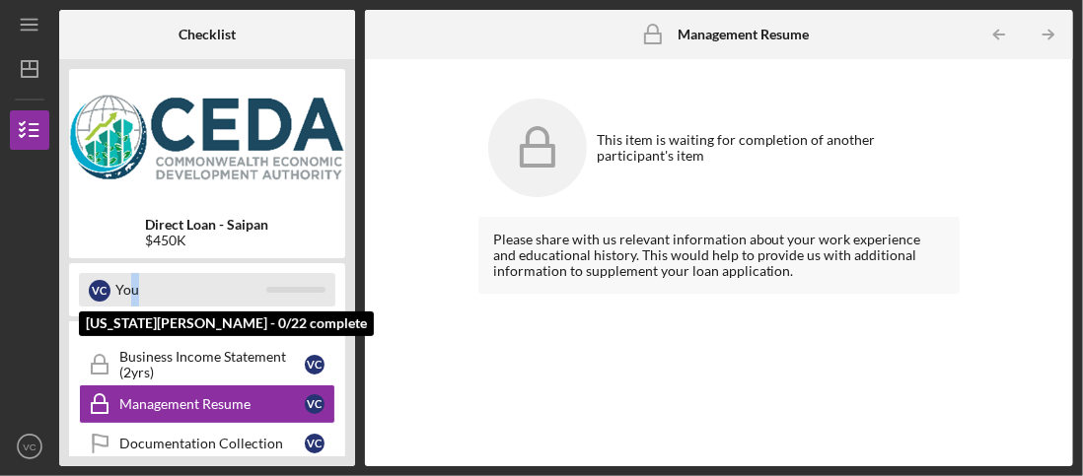
drag, startPoint x: 142, startPoint y: 315, endPoint x: 118, endPoint y: 282, distance: 40.2
click at [126, 291] on div "V C You [US_STATE][PERSON_NAME] - 0/22 complete" at bounding box center [207, 289] width 276 height 53
click at [95, 278] on div "V C" at bounding box center [100, 290] width 22 height 34
click at [221, 283] on div "You" at bounding box center [190, 290] width 151 height 34
click at [222, 284] on div "You" at bounding box center [190, 290] width 151 height 34
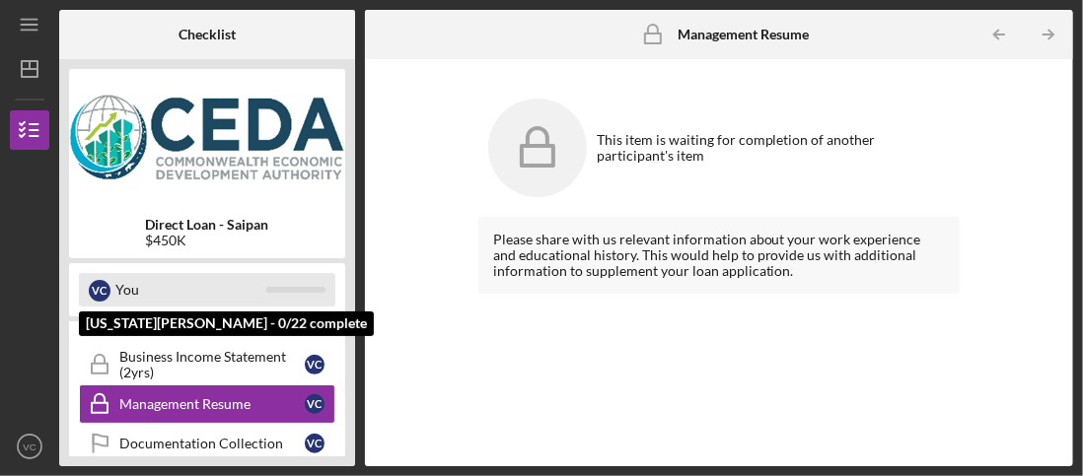
click at [277, 282] on div "V C You" at bounding box center [207, 290] width 256 height 34
